Goal: Ask a question

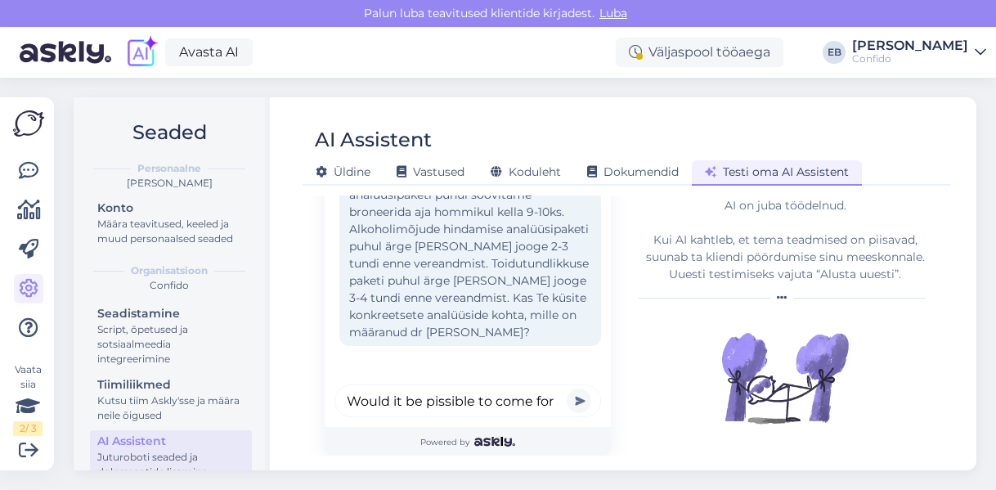
scroll to position [0, 224]
type input "Would it be pissible to come for a cinsultation with a doctor [DATE]?"
click at [566, 388] on button "submit" at bounding box center [578, 400] width 25 height 25
click at [467, 395] on input "text" at bounding box center [467, 400] width 266 height 33
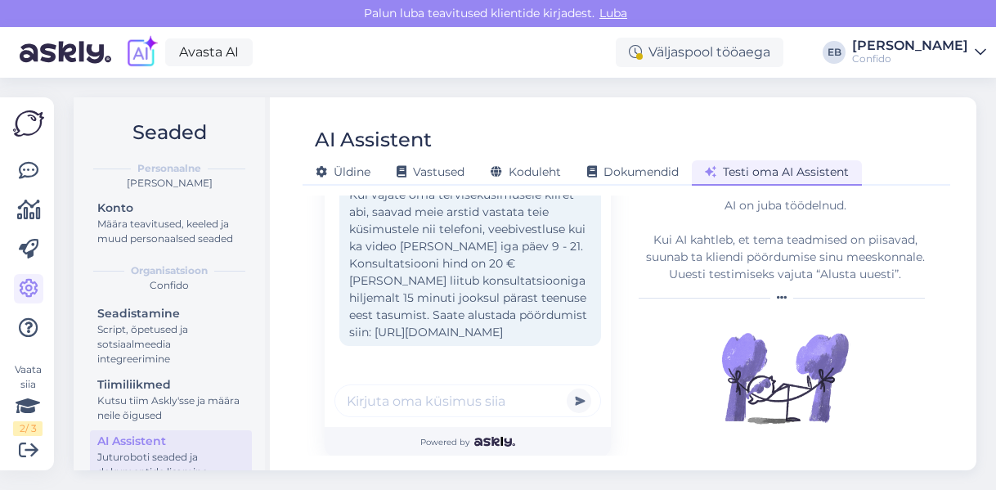
paste input "Добрый день хотела уточнить когда будут готовы результаты 10.10 делала тест на …"
type input "Добрый день хотела уточнить когда будут готовы результаты 10.10 делала тест на …"
click at [566, 388] on button "submit" at bounding box center [578, 400] width 25 height 25
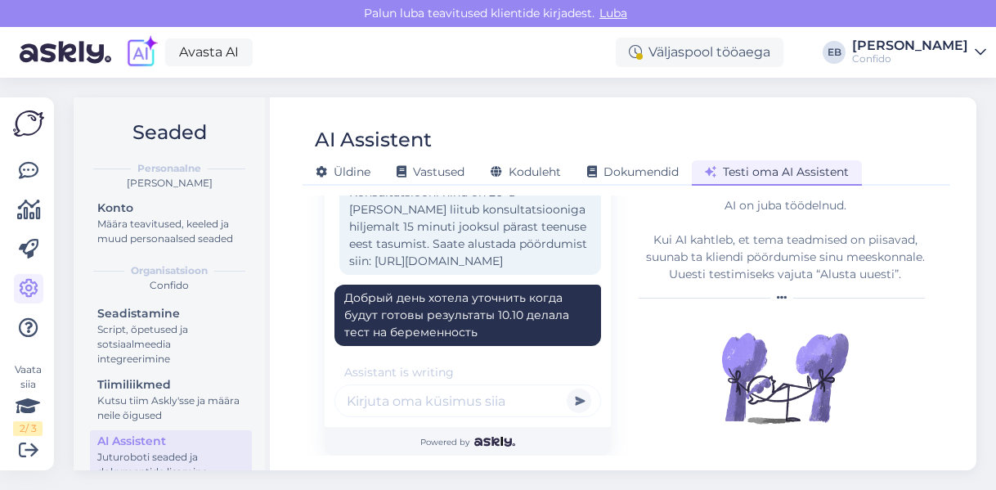
scroll to position [660, 0]
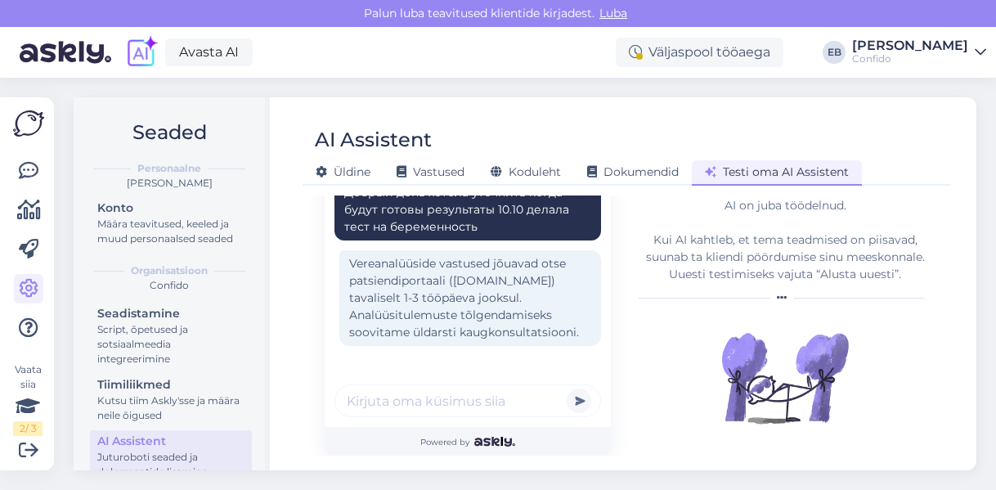
click at [410, 401] on input "text" at bounding box center [467, 400] width 266 height 33
paste input "Возможно ли мне получить рецепт на уколы оземпик? Мне прописывали во [GEOGRAPHI…"
type input "Возможно ли мне получить рецепт на уколы оземпик? Мне прописывали во [GEOGRAPHI…"
click at [566, 388] on button "submit" at bounding box center [578, 400] width 25 height 25
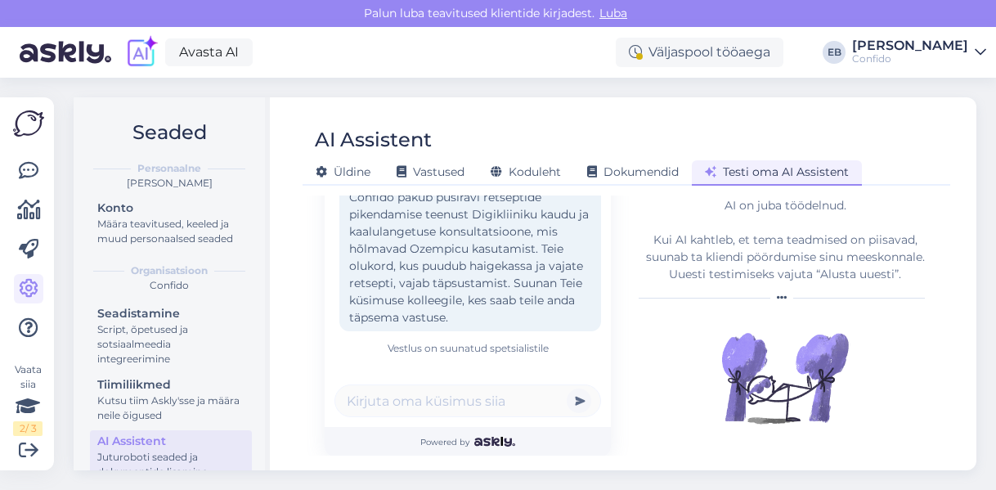
scroll to position [988, 0]
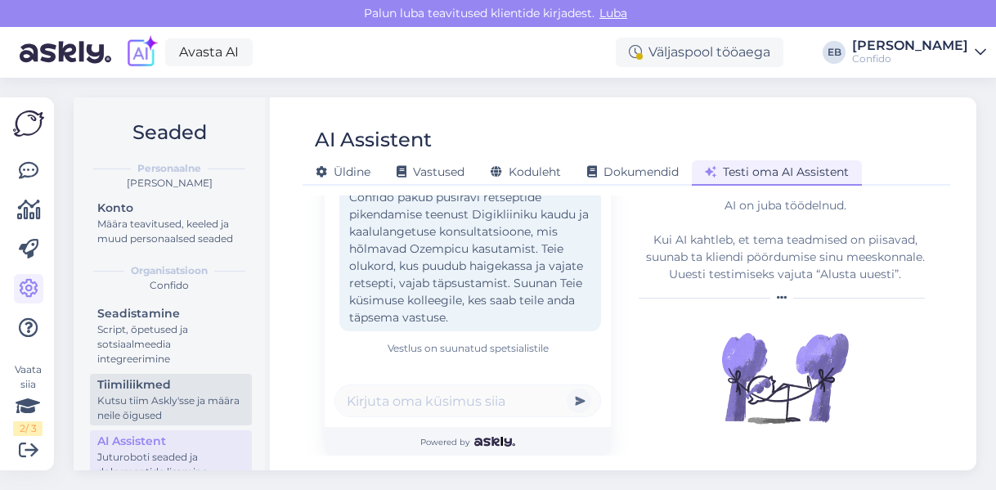
click at [151, 410] on div "Kutsu tiim Askly'sse ja määra neile õigused" at bounding box center [170, 407] width 147 height 29
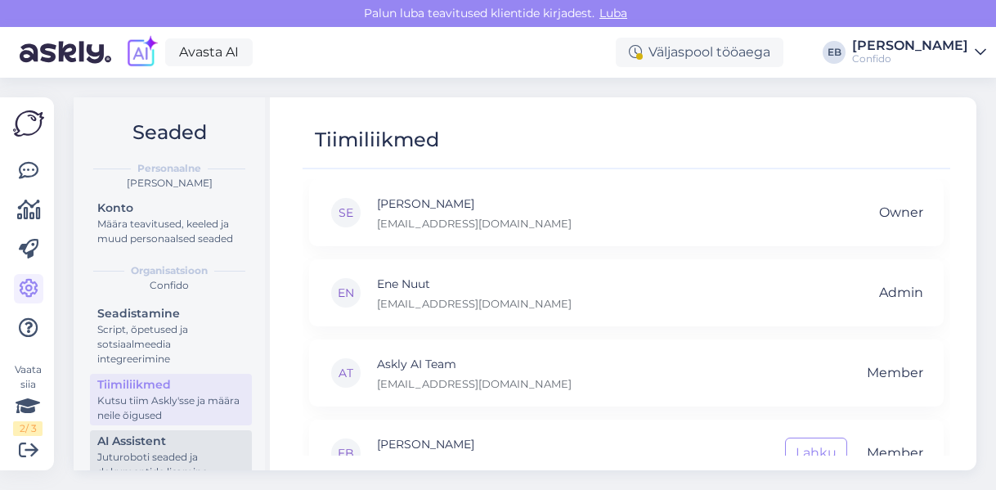
click at [154, 450] on div "AI Assistent" at bounding box center [170, 440] width 147 height 17
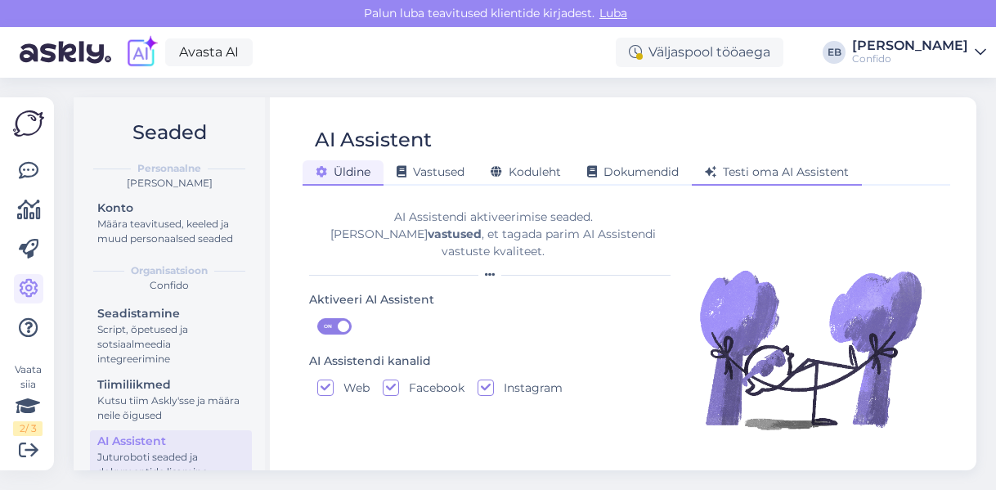
click at [746, 169] on span "Testi oma AI Assistent" at bounding box center [777, 171] width 144 height 15
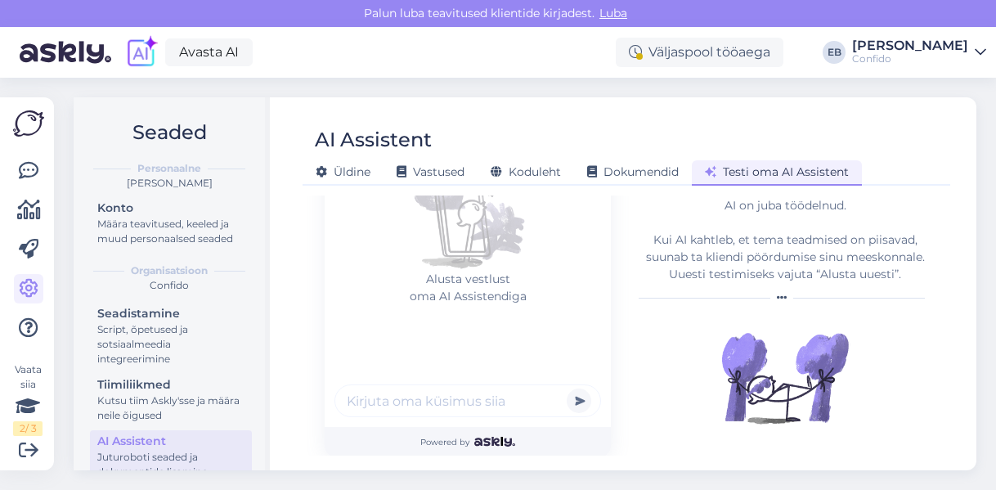
click at [386, 402] on input "text" at bounding box center [467, 400] width 266 height 33
paste input "I noticed a couple of changes on my skin. They first appear as pimples but don'…"
type input "I noticed a couple of changes on my skin. They first appear as pimples but don'…"
click at [566, 388] on button "submit" at bounding box center [578, 400] width 25 height 25
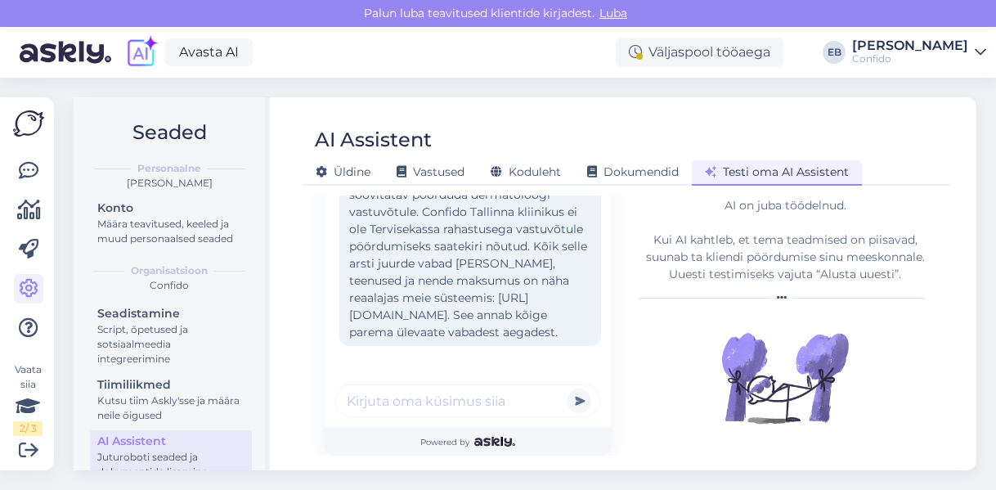
scroll to position [324, 0]
click at [378, 396] on input "text" at bounding box center [467, 400] width 266 height 33
paste input "Скажите пожалуйста: в чем отличие у вас Диагностика СДВГ от СДВГ собеседование?…"
type input "Скажите пожалуйста: в чем отличие у вас Диагностика СДВГ от СДВГ собеседование?…"
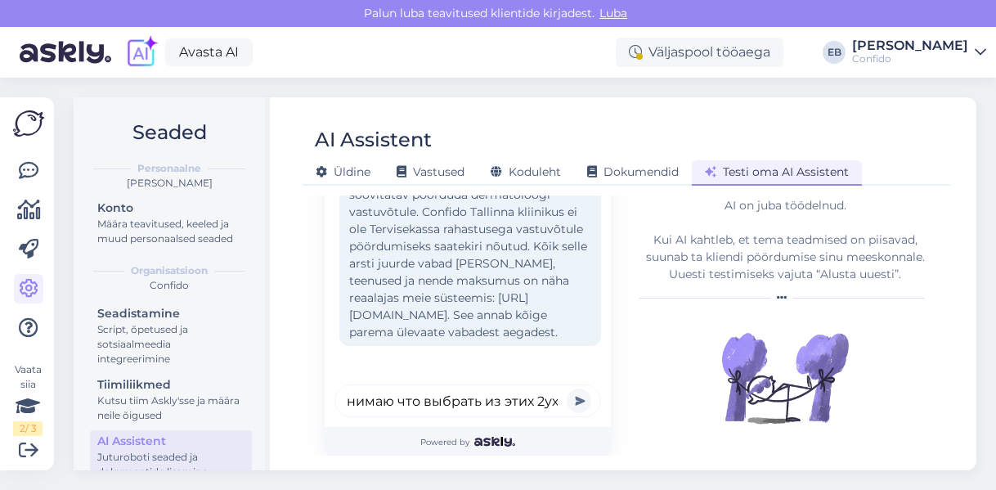
click at [566, 388] on button "submit" at bounding box center [578, 400] width 25 height 25
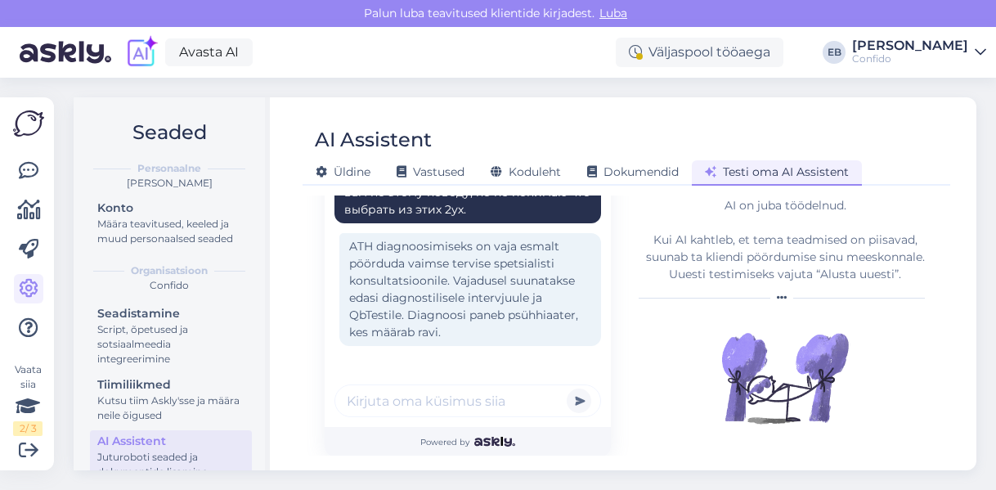
scroll to position [552, 0]
click at [368, 401] on input "text" at bounding box center [467, 400] width 266 height 33
paste input "Tere, kaua võtab aega töötervishoiu arsti vastuvõtt? Kui ma broneerisin, siis v…"
type input "Tere, kaua võtab aega töötervishoiu arsti vastuvõtt? Kui ma broneerisin, siis v…"
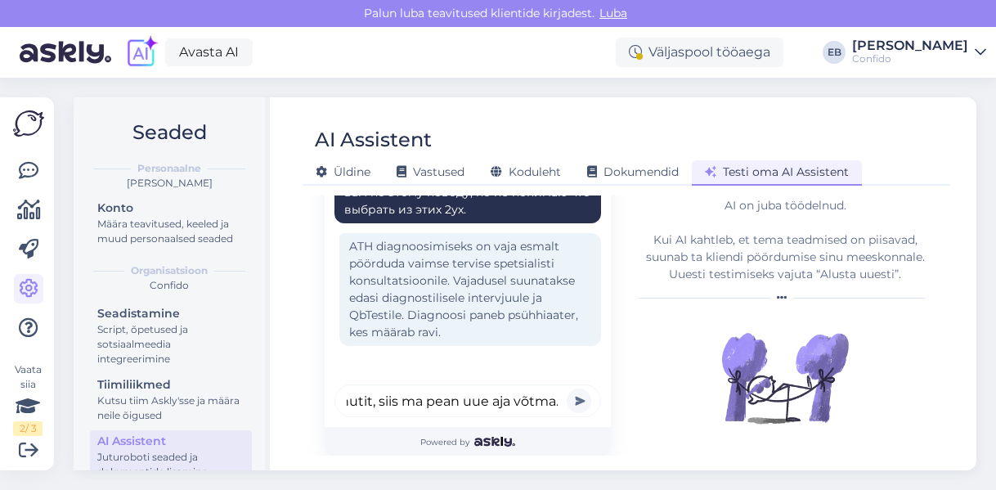
click at [566, 388] on button "submit" at bounding box center [578, 400] width 25 height 25
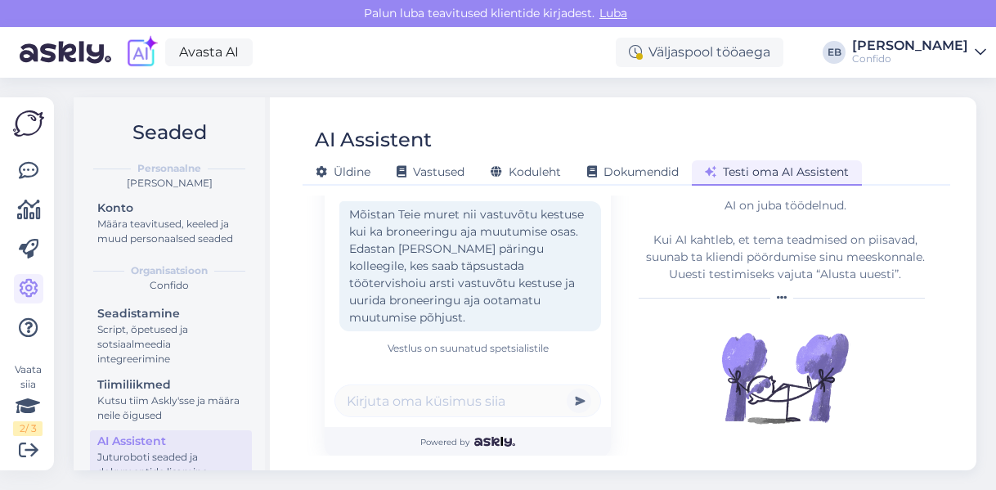
scroll to position [915, 0]
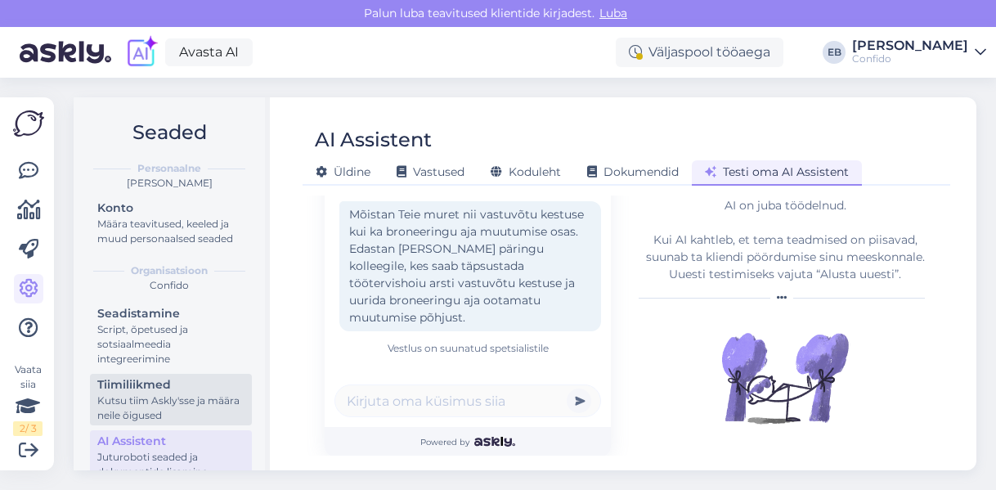
click at [147, 423] on div "Kutsu tiim Askly'sse ja määra neile õigused" at bounding box center [170, 407] width 147 height 29
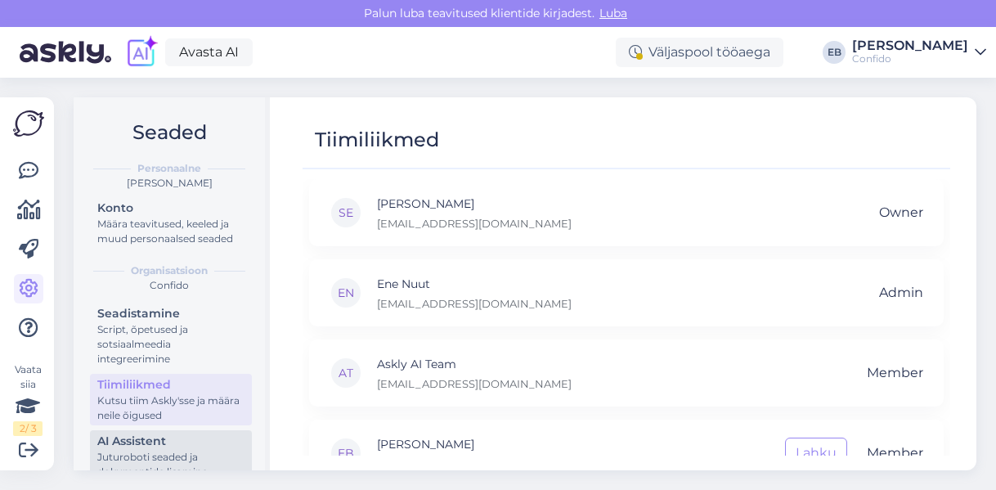
click at [153, 450] on div "AI Assistent" at bounding box center [170, 440] width 147 height 17
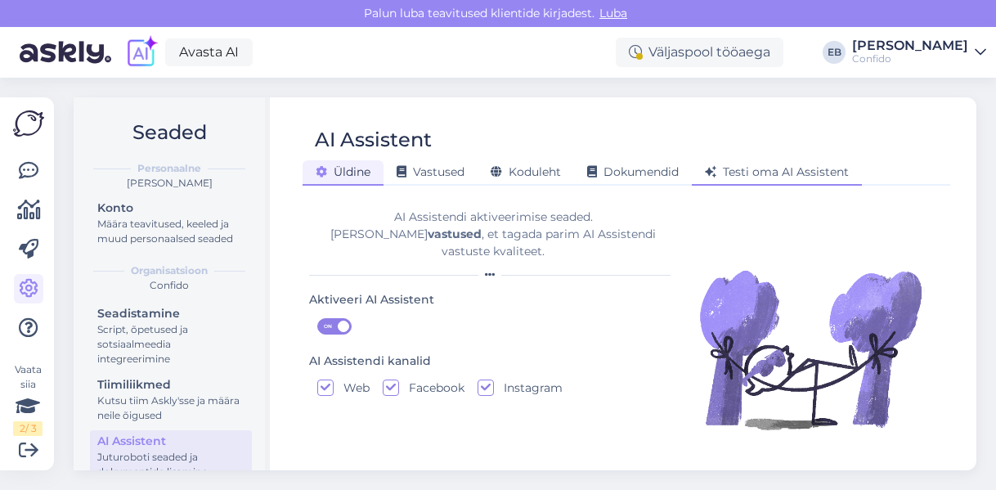
click at [758, 178] on div "Testi oma AI Assistent" at bounding box center [776, 172] width 170 height 25
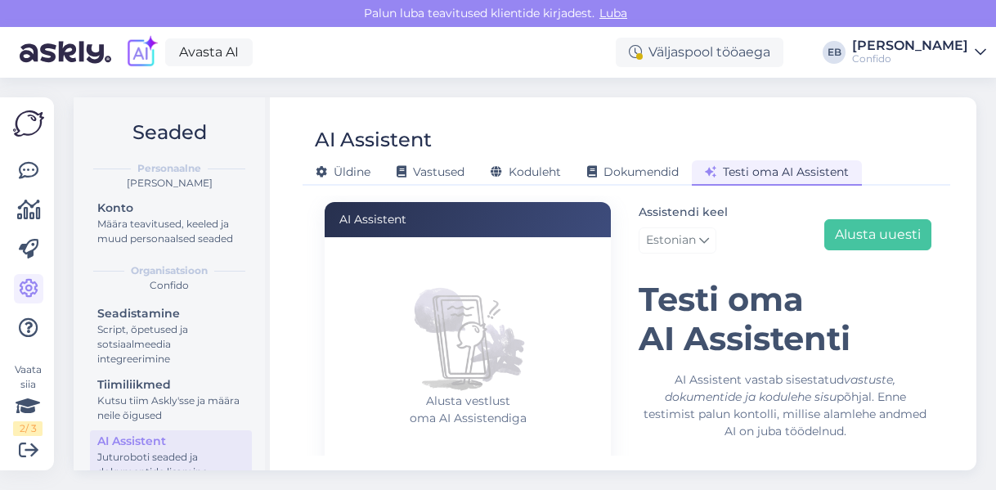
scroll to position [226, 0]
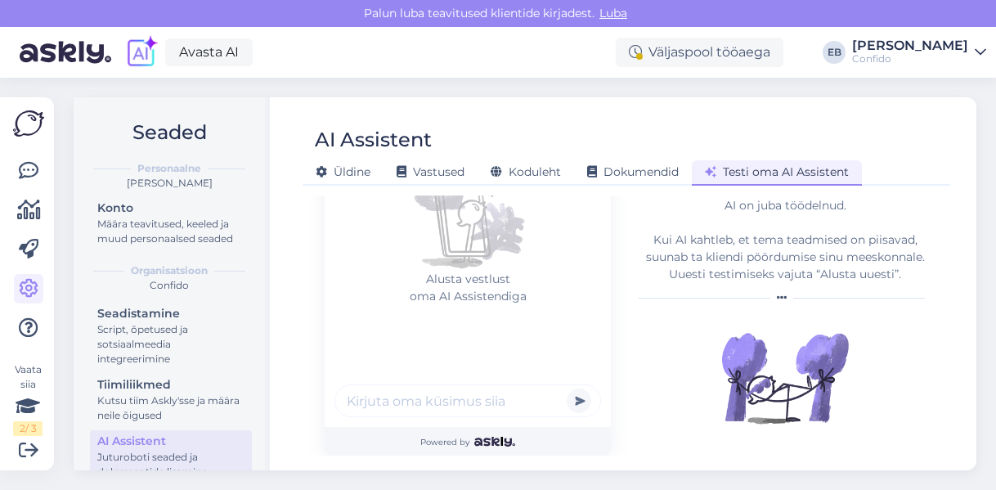
click at [415, 400] on input "text" at bounding box center [467, 400] width 266 height 33
paste input "Loremipsumdo, sitametconsect adipis el seddoeius t Incididun, utlab Etdol. Ma a…"
type input "Loremipsumdo, sitametconsect adipis el seddoeius t Incididun, utlab Etdol. Ma a…"
click at [566, 388] on button "submit" at bounding box center [578, 400] width 25 height 25
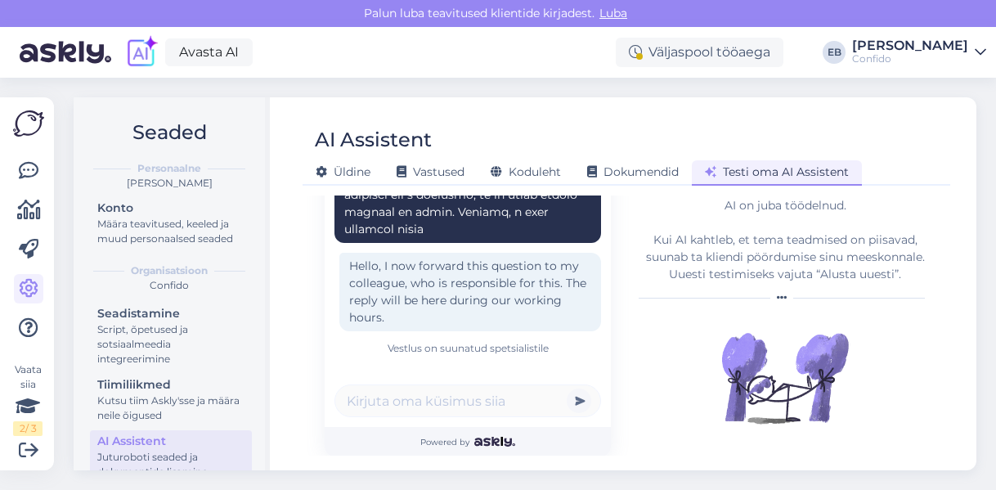
scroll to position [493, 0]
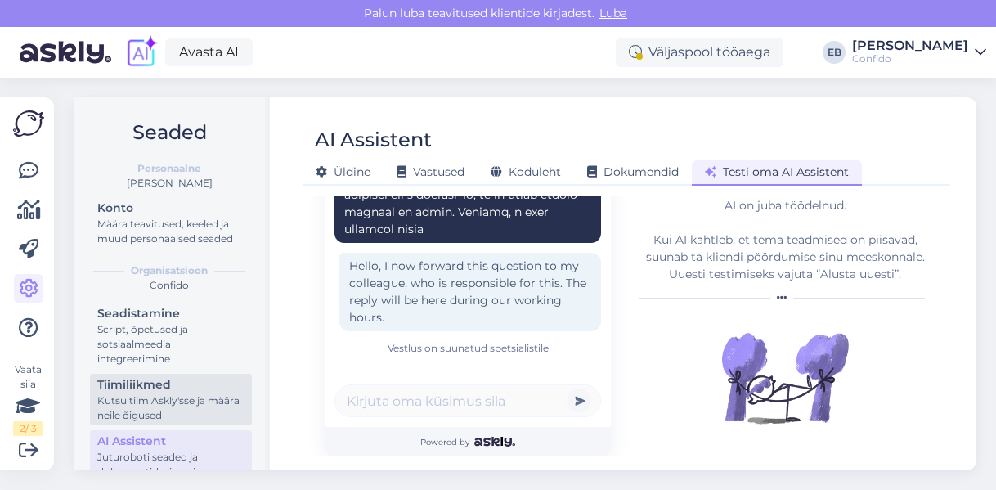
click at [170, 413] on div "Kutsu tiim Askly'sse ja määra neile õigused" at bounding box center [170, 407] width 147 height 29
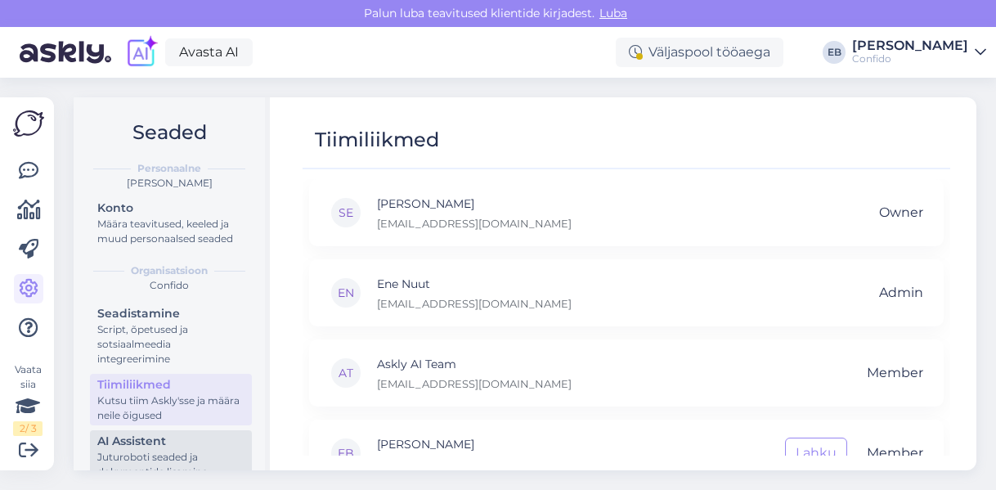
click at [167, 450] on div "AI Assistent" at bounding box center [170, 440] width 147 height 17
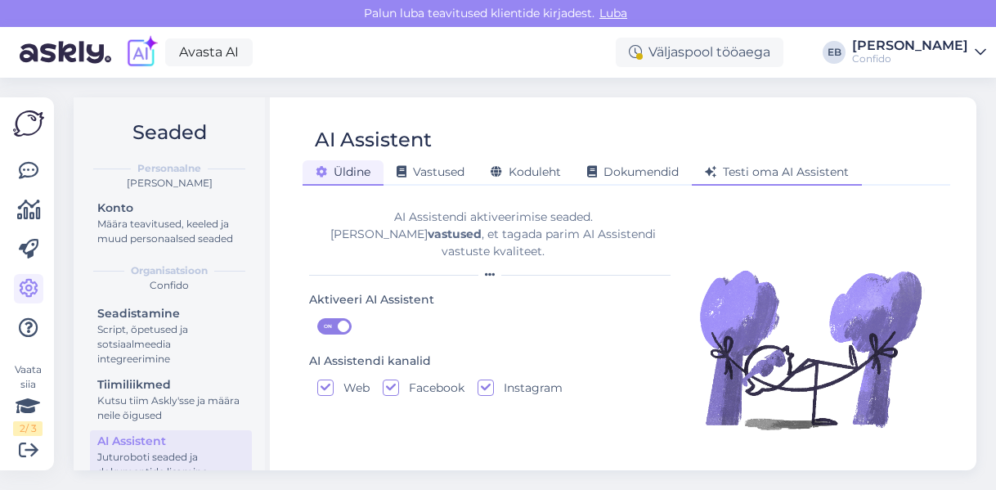
click at [745, 181] on div "Testi oma AI Assistent" at bounding box center [776, 172] width 170 height 25
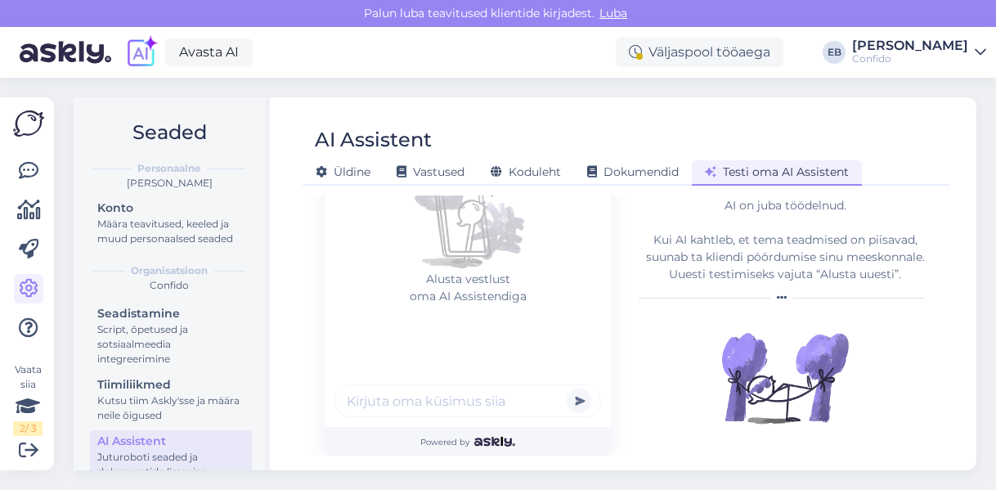
click at [423, 407] on input "text" at bounding box center [467, 400] width 266 height 33
paste input "Soovin broneerida aja video konsultatsiooniks [PERSON_NAME]. Kas oleks võimalik…"
type input "Soovin broneerida aja video konsultatsiooniks [PERSON_NAME]. Kas oleks võimalik…"
click at [566, 388] on button "submit" at bounding box center [578, 400] width 25 height 25
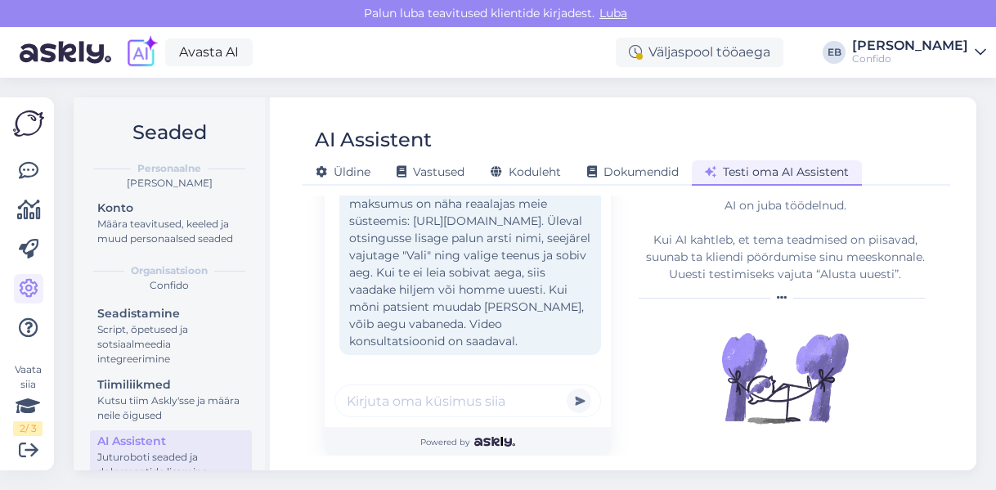
scroll to position [135, 0]
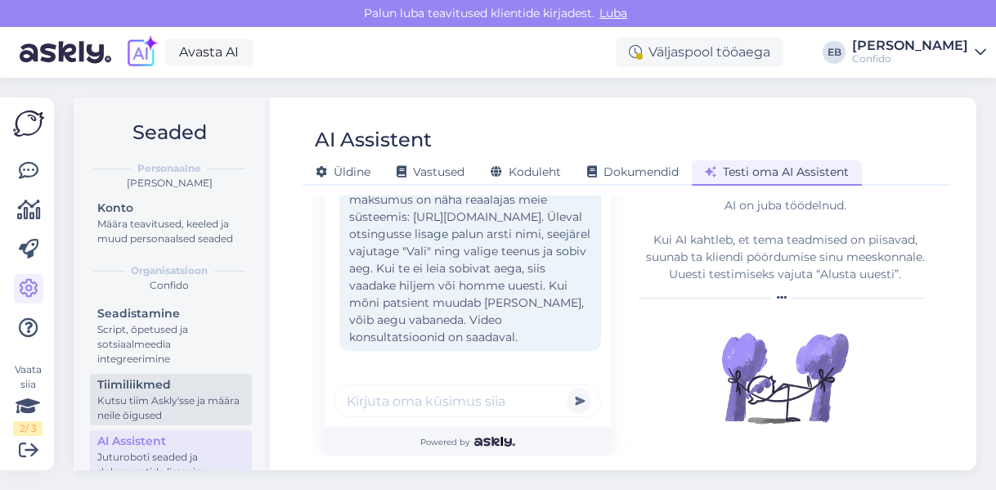
click at [151, 393] on div "Tiimiliikmed" at bounding box center [170, 384] width 147 height 17
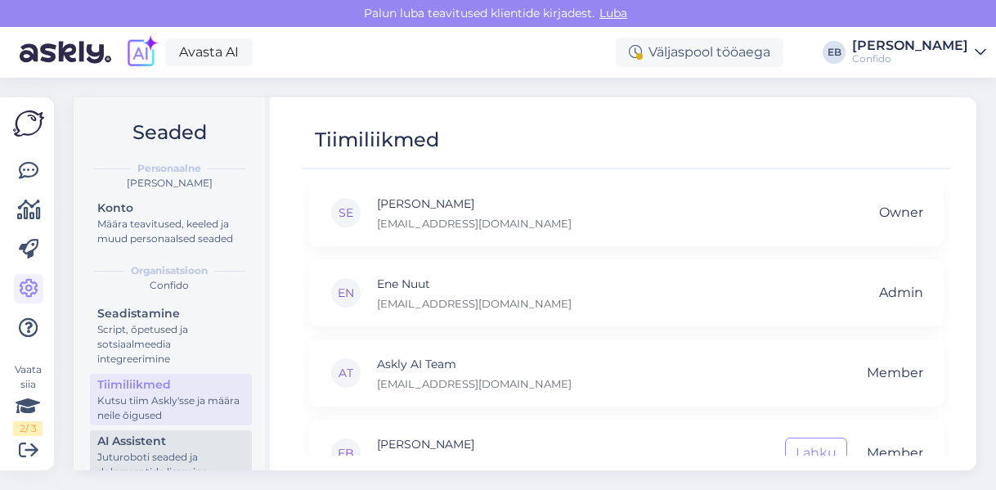
click at [147, 450] on div "AI Assistent" at bounding box center [170, 440] width 147 height 17
